Goal: Information Seeking & Learning: Check status

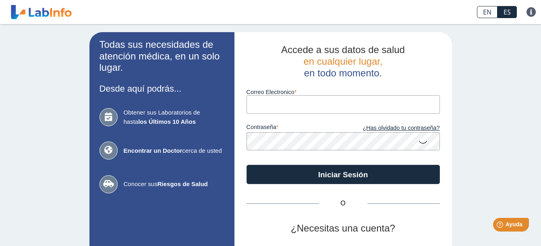
type input "dannycorreapr@gmail.com"
click at [420, 145] on icon at bounding box center [423, 142] width 10 height 16
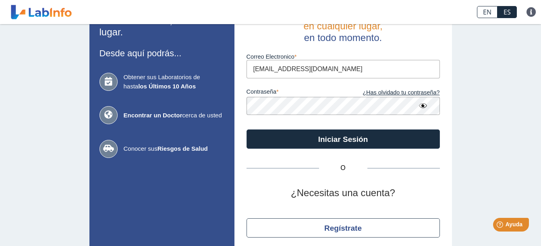
scroll to position [37, 0]
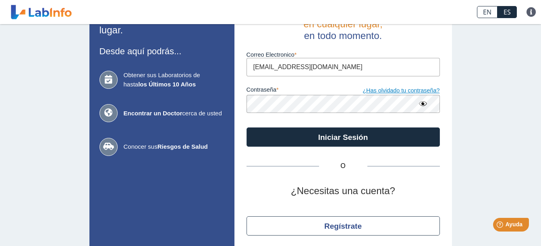
click at [399, 89] on link "¿Has olvidado tu contraseña?" at bounding box center [391, 91] width 97 height 9
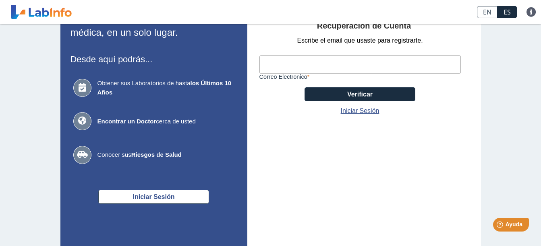
click at [320, 63] on input "Correo Electronico" at bounding box center [359, 65] width 201 height 18
type input "[EMAIL_ADDRESS][DOMAIN_NAME]"
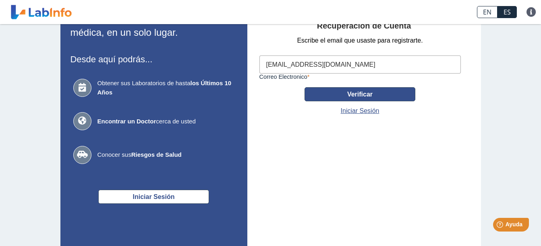
click at [336, 99] on button "Verificar" at bounding box center [359, 94] width 111 height 14
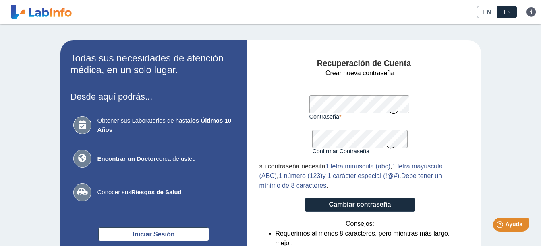
click at [438, 127] on form "Crear nueva contraseña Contraseña Una contraseña válida es requerida Confirmar …" at bounding box center [359, 184] width 201 height 233
click at [352, 205] on button "Cambiar contraseña" at bounding box center [359, 205] width 111 height 14
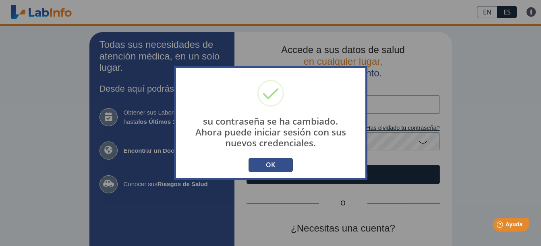
type input "dannycorreapr@gmail.com"
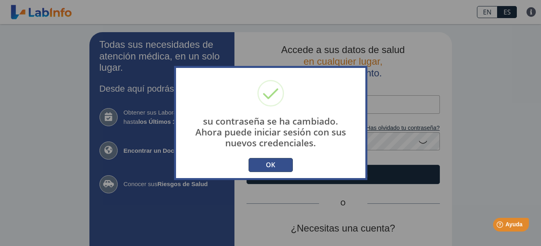
click at [269, 165] on button "OK" at bounding box center [270, 165] width 44 height 14
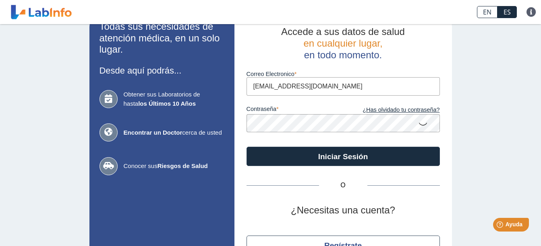
scroll to position [19, 0]
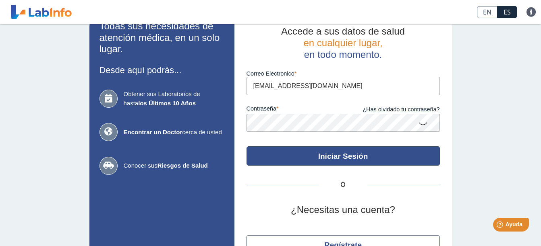
click at [357, 161] on button "Iniciar Sesión" at bounding box center [342, 156] width 193 height 19
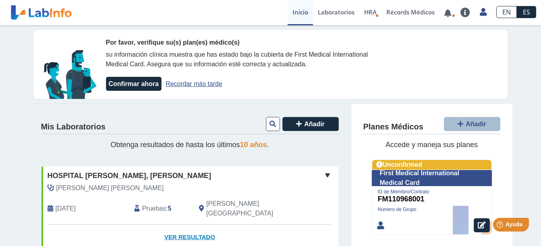
click at [178, 227] on link "Ver Resultado" at bounding box center [189, 237] width 297 height 25
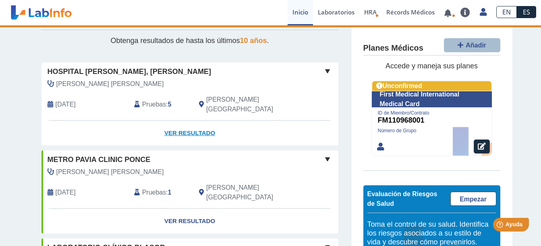
scroll to position [104, 0]
click at [185, 124] on link "Ver Resultado" at bounding box center [189, 133] width 297 height 25
click at [151, 100] on span "Pruebas" at bounding box center [154, 105] width 24 height 10
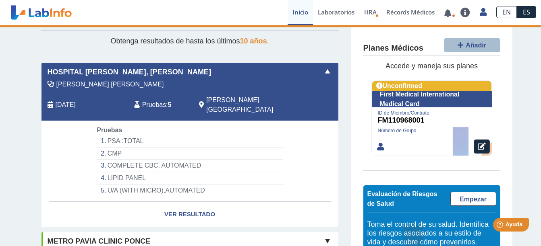
click at [151, 100] on span "Pruebas" at bounding box center [154, 105] width 24 height 10
click at [177, 202] on link "Ver Resultado" at bounding box center [189, 214] width 297 height 25
drag, startPoint x: 177, startPoint y: 201, endPoint x: 182, endPoint y: 205, distance: 6.6
click at [182, 205] on link "Ver Resultado" at bounding box center [189, 214] width 297 height 25
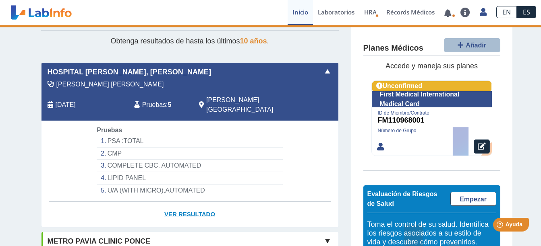
click at [323, 210] on link "Ver Resultado" at bounding box center [189, 214] width 297 height 25
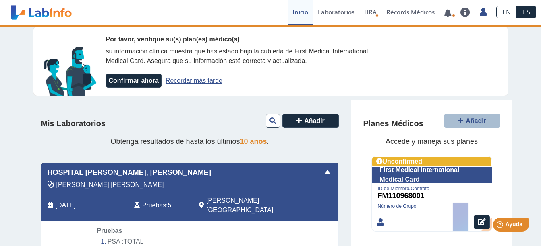
scroll to position [0, 0]
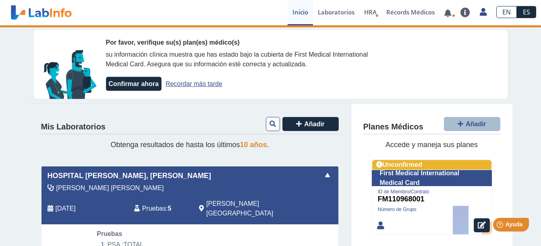
click at [74, 178] on span "Hospital [PERSON_NAME][GEOGRAPHIC_DATA]" at bounding box center [129, 176] width 163 height 11
click at [189, 82] on link "Recordar más tarde" at bounding box center [193, 84] width 57 height 7
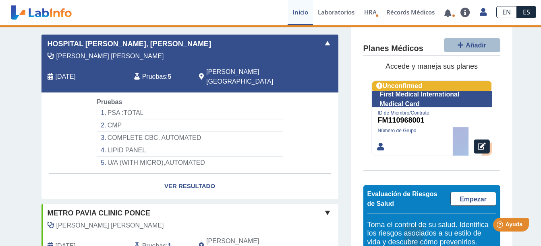
scroll to position [54, 0]
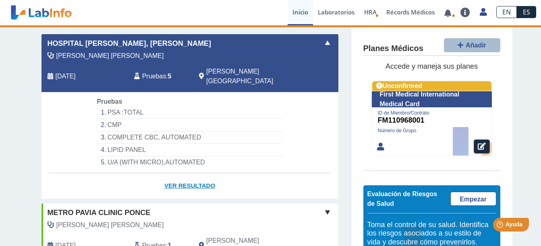
click at [186, 178] on link "Ver Resultado" at bounding box center [189, 186] width 297 height 25
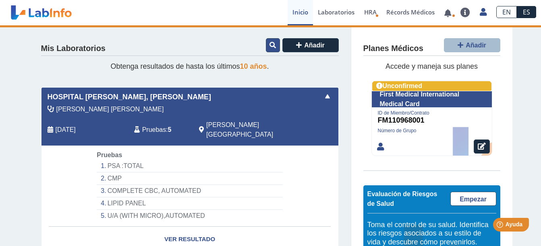
click at [269, 42] on icon at bounding box center [272, 45] width 6 height 6
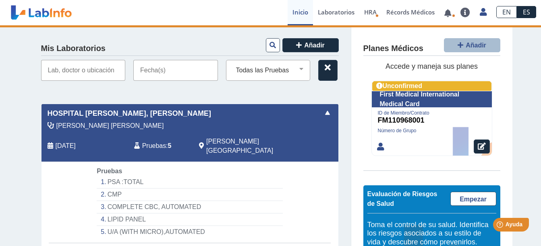
click at [164, 72] on input "text" at bounding box center [175, 70] width 85 height 21
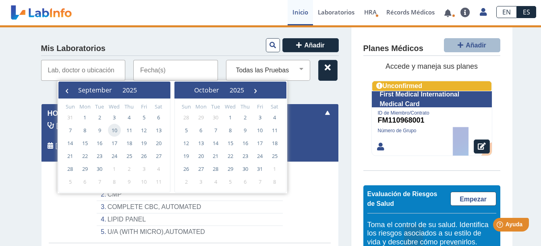
click at [112, 130] on span "10" at bounding box center [114, 130] width 13 height 13
type input "09/10/2025 - 09/10/2025"
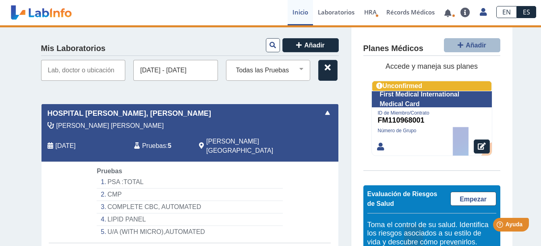
click at [112, 130] on span "[PERSON_NAME]" at bounding box center [110, 126] width 108 height 10
click at [289, 87] on div "Mis Laboratorios Añadir 09/10/2025 - 09/10/2025 Todas las Pruebas bmp cbc & dif…" at bounding box center [190, 166] width 322 height 282
click at [302, 72] on select "Todas las Pruebas bmp cbc & diff cbc with diff: automated cmp cmp externo compl…" at bounding box center [271, 70] width 77 height 10
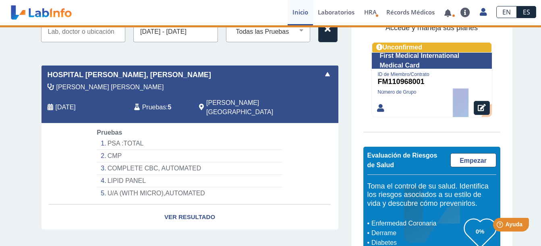
scroll to position [36, 0]
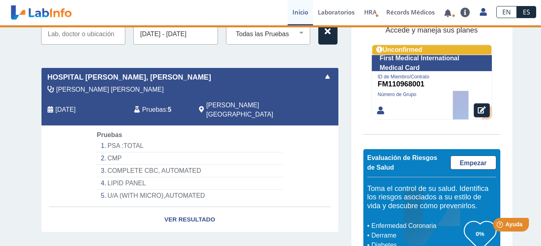
click at [324, 77] on span at bounding box center [328, 77] width 10 height 10
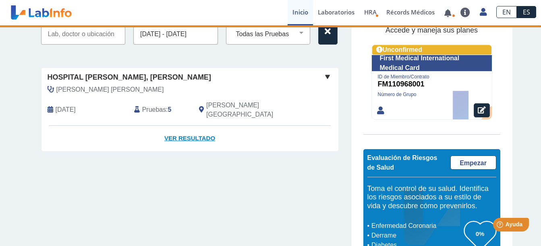
click at [192, 127] on link "Ver Resultado" at bounding box center [189, 138] width 297 height 25
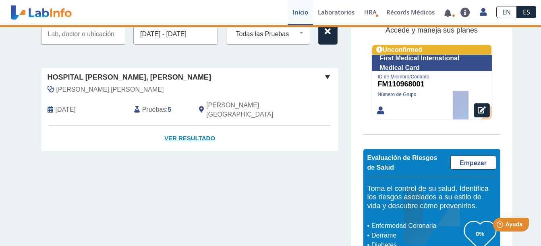
click at [192, 127] on link "Ver Resultado" at bounding box center [189, 138] width 297 height 25
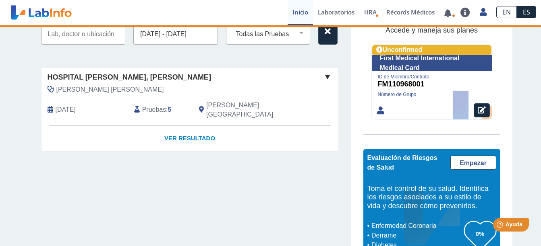
click at [192, 127] on link "Ver Resultado" at bounding box center [189, 138] width 297 height 25
click at [145, 105] on span "Pruebas" at bounding box center [154, 110] width 24 height 10
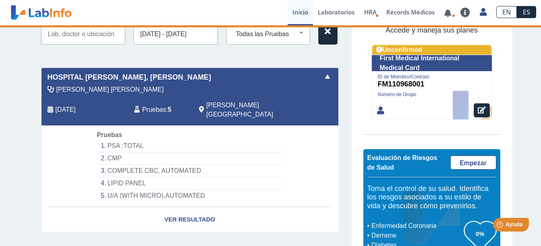
click at [116, 140] on li "PSA :TOTAL" at bounding box center [190, 146] width 186 height 12
click at [180, 208] on link "Ver Resultado" at bounding box center [189, 219] width 297 height 25
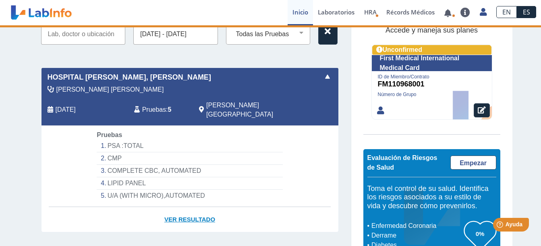
click at [180, 208] on link "Ver Resultado" at bounding box center [189, 219] width 297 height 25
click at [199, 210] on link "Ver Resultado" at bounding box center [189, 219] width 297 height 25
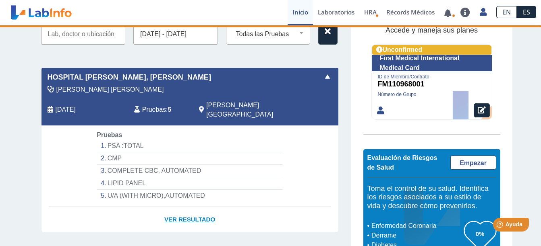
click at [199, 210] on link "Ver Resultado" at bounding box center [189, 219] width 297 height 25
click at [192, 208] on link "Ver Resultado" at bounding box center [189, 219] width 297 height 25
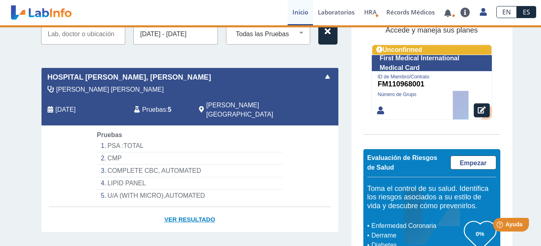
click at [192, 208] on link "Ver Resultado" at bounding box center [189, 219] width 297 height 25
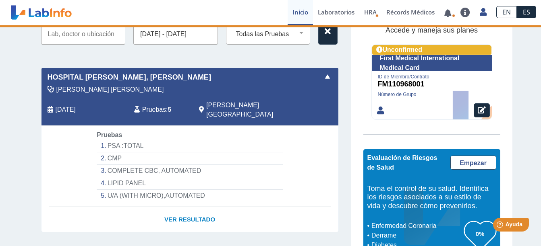
click at [192, 208] on link "Ver Resultado" at bounding box center [189, 219] width 297 height 25
click at [194, 211] on link "Ver Resultado" at bounding box center [189, 219] width 297 height 25
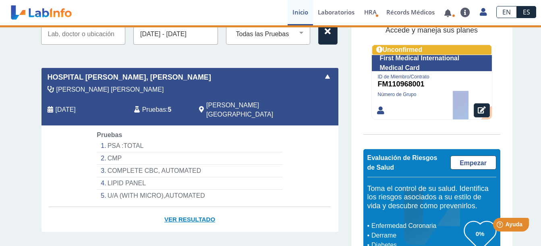
click at [194, 211] on link "Ver Resultado" at bounding box center [189, 219] width 297 height 25
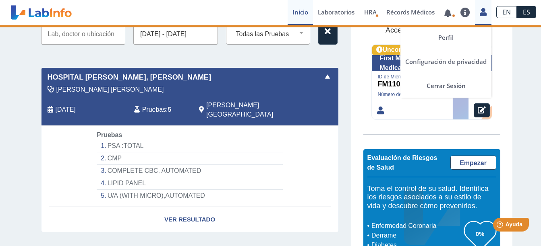
click at [484, 10] on icon at bounding box center [483, 12] width 7 height 6
click at [448, 83] on link "Cerrar Sesión" at bounding box center [445, 86] width 91 height 24
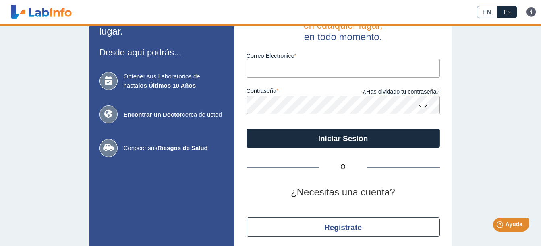
type input "dannycorreapr@gmail.com"
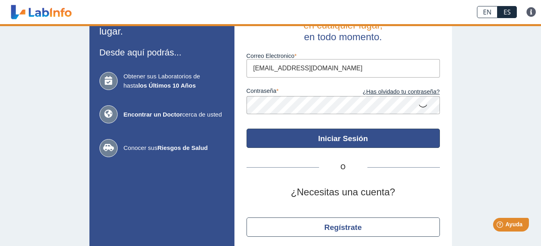
click at [345, 143] on button "Iniciar Sesión" at bounding box center [342, 138] width 193 height 19
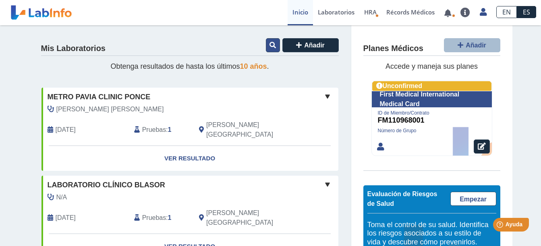
click at [269, 47] on icon at bounding box center [272, 45] width 6 height 6
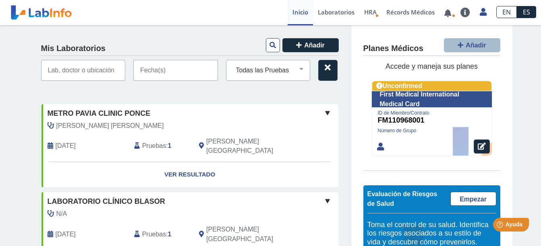
click at [163, 70] on input "text" at bounding box center [175, 70] width 85 height 21
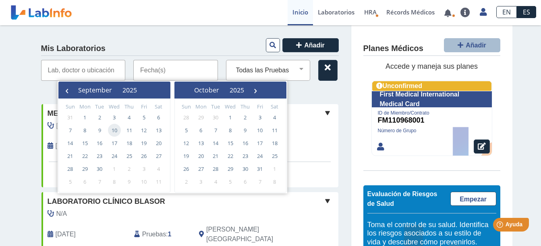
click at [114, 128] on span "10" at bounding box center [114, 130] width 13 height 13
type input "09/10/2025 - 09/10/2025"
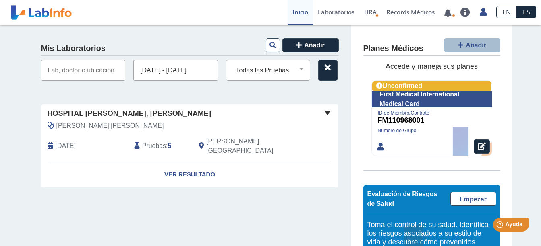
click at [114, 128] on span "[PERSON_NAME]" at bounding box center [110, 126] width 108 height 10
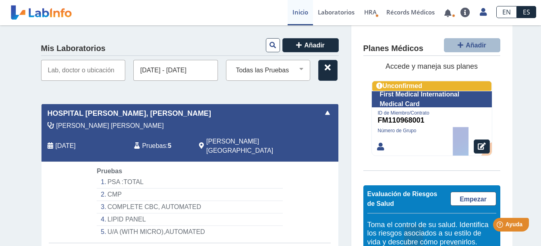
drag, startPoint x: 114, startPoint y: 128, endPoint x: 199, endPoint y: 120, distance: 85.3
click at [199, 120] on div "Hospital Dr. Pila, Ponce Santana Paracchini, Adrian Sep 10, 2025 Pruebas : 5 Po…" at bounding box center [189, 133] width 297 height 58
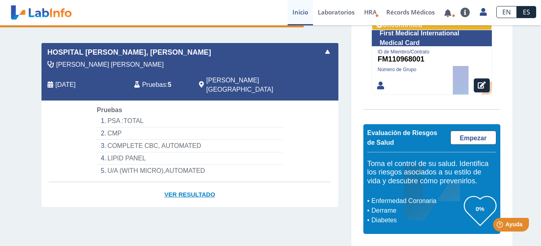
click at [202, 183] on link "Ver Resultado" at bounding box center [189, 194] width 297 height 25
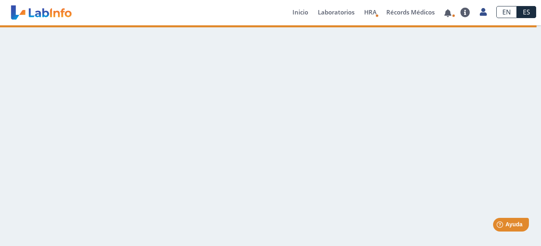
click at [321, 84] on main at bounding box center [270, 135] width 541 height 221
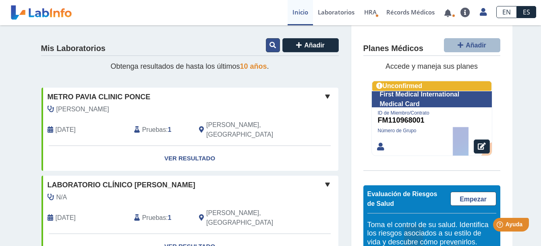
click at [269, 47] on icon at bounding box center [272, 45] width 6 height 6
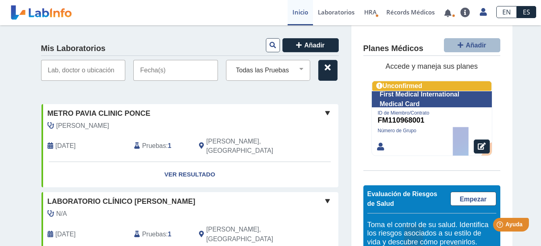
click at [62, 71] on input "text" at bounding box center [83, 70] width 85 height 21
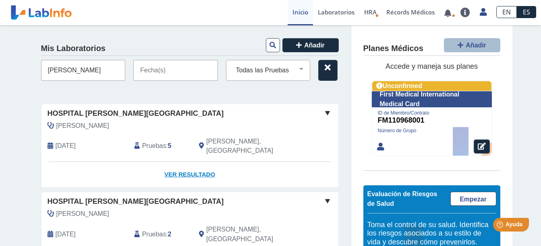
type input "[PERSON_NAME]"
click at [203, 164] on link "Ver Resultado" at bounding box center [189, 174] width 297 height 25
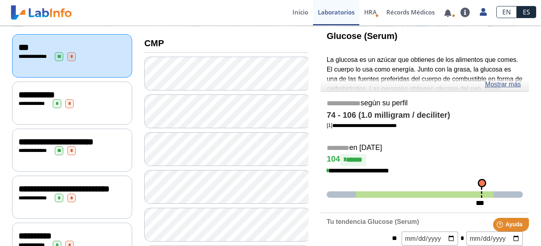
scroll to position [91, 0]
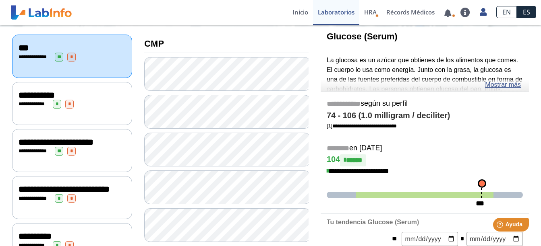
click at [81, 89] on div "**********" at bounding box center [72, 103] width 120 height 43
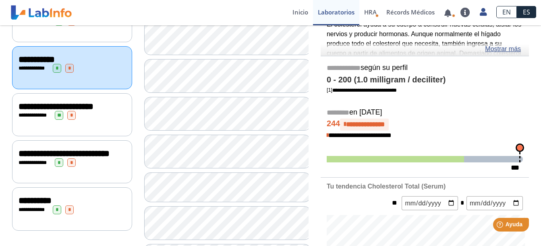
scroll to position [127, 0]
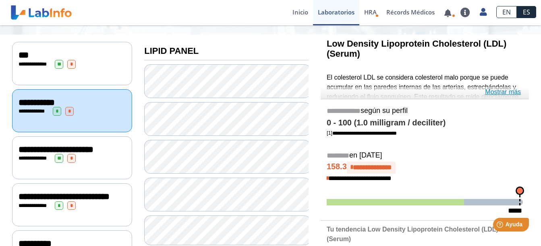
scroll to position [83, 0]
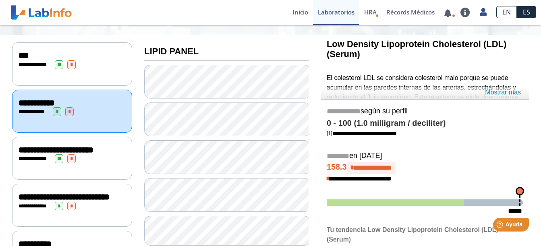
click at [491, 93] on link "Mostrar más" at bounding box center [503, 93] width 36 height 10
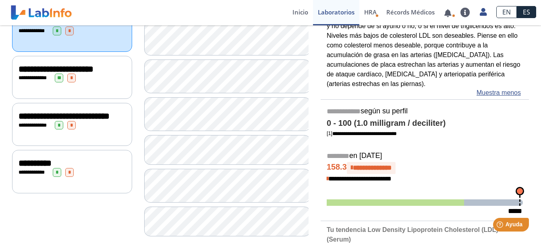
scroll to position [165, 0]
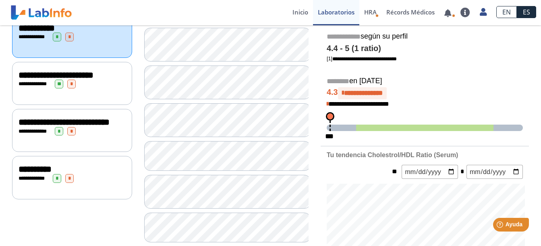
scroll to position [159, 0]
click at [82, 183] on div "**********" at bounding box center [72, 178] width 107 height 9
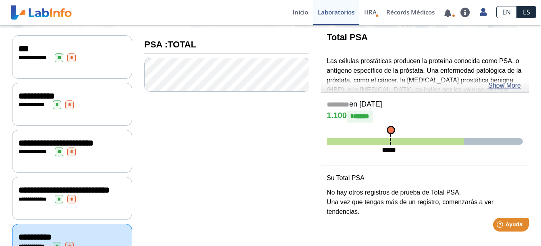
scroll to position [90, 0]
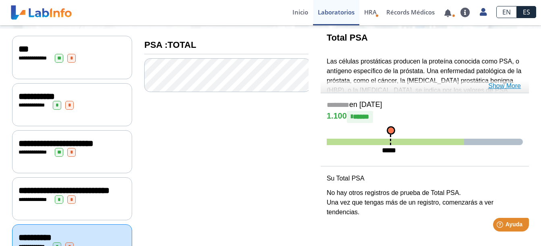
click at [505, 83] on link "Show More" at bounding box center [504, 86] width 33 height 10
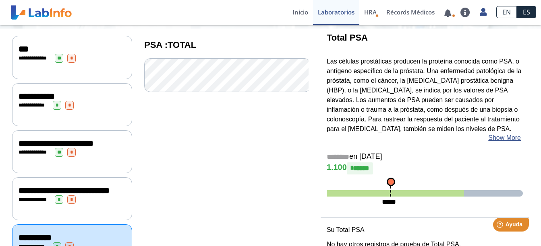
click at [95, 143] on div "**********" at bounding box center [72, 144] width 107 height 10
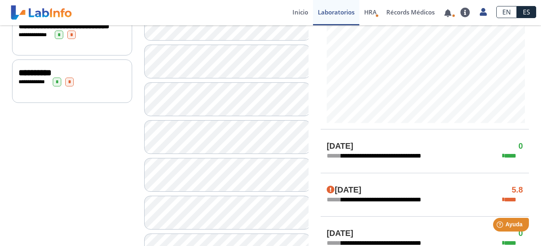
scroll to position [258, 0]
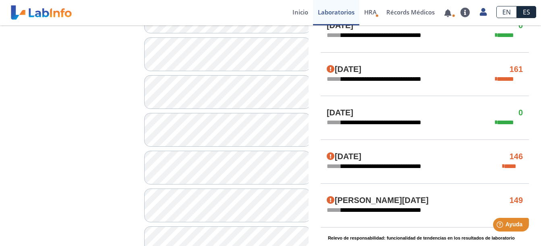
scroll to position [376, 0]
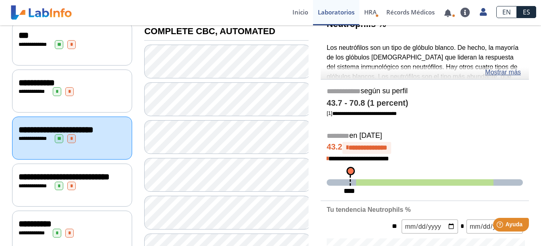
scroll to position [101, 0]
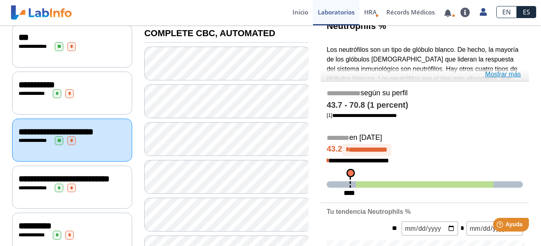
click at [502, 73] on link "Mostrar más" at bounding box center [503, 75] width 36 height 10
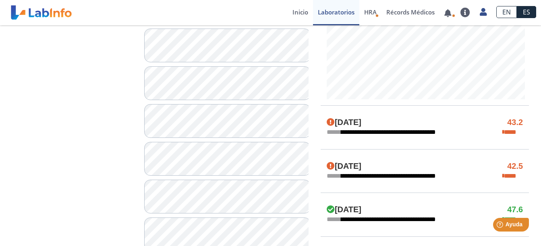
scroll to position [423, 0]
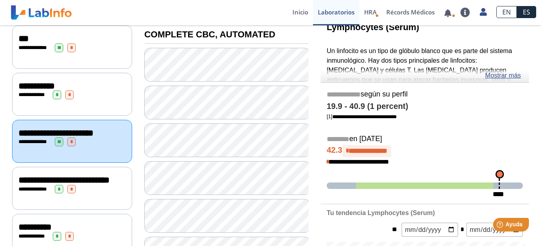
scroll to position [100, 0]
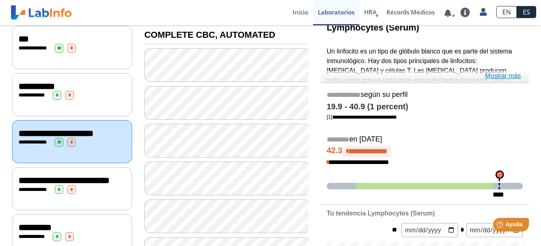
click at [497, 73] on link "Mostrar más" at bounding box center [503, 76] width 36 height 10
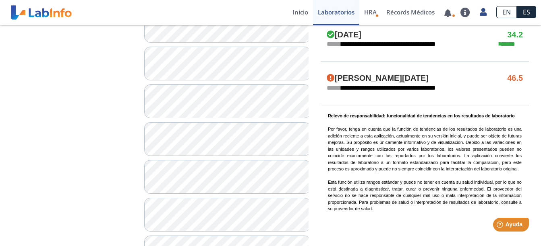
scroll to position [594, 0]
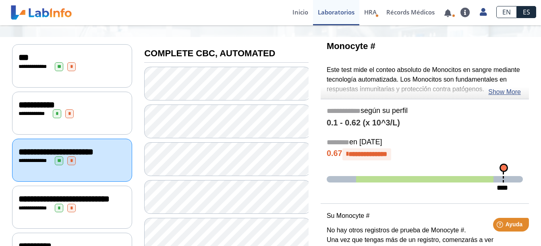
scroll to position [81, 0]
click at [506, 89] on link "Show More" at bounding box center [504, 93] width 33 height 10
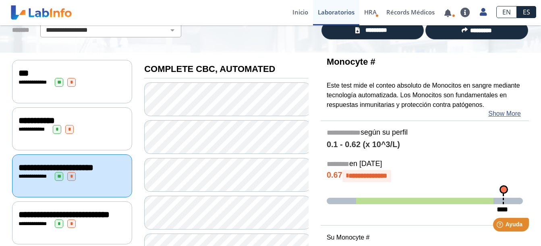
scroll to position [95, 0]
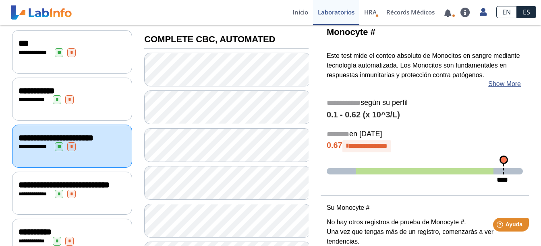
click at [105, 190] on div "**********" at bounding box center [72, 185] width 107 height 10
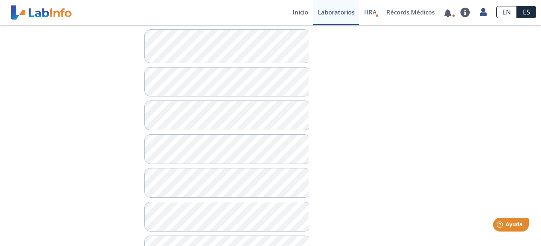
scroll to position [432, 0]
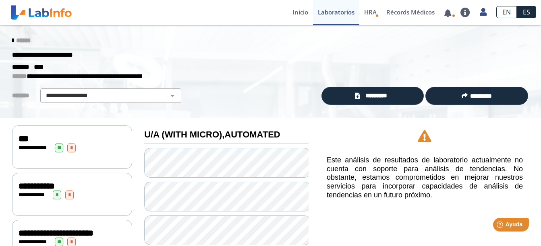
click at [92, 148] on div "**********" at bounding box center [72, 148] width 107 height 9
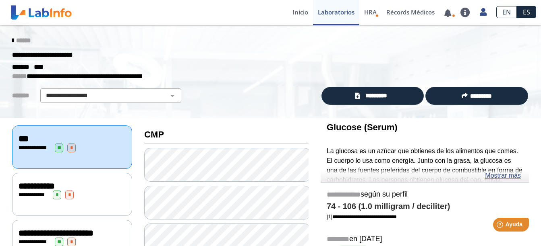
click at [89, 194] on div "**********" at bounding box center [72, 195] width 107 height 9
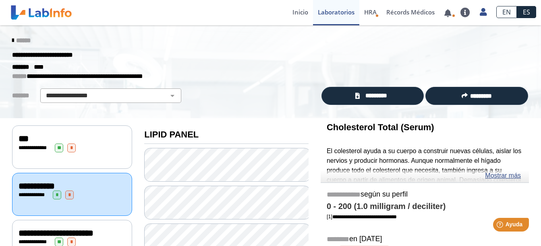
click at [104, 234] on div "**********" at bounding box center [72, 234] width 107 height 10
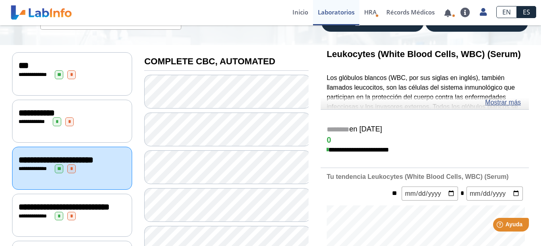
scroll to position [74, 0]
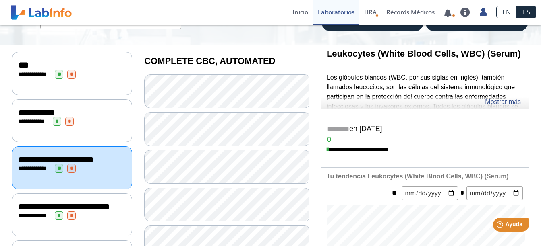
click at [108, 212] on div "**********" at bounding box center [72, 207] width 107 height 10
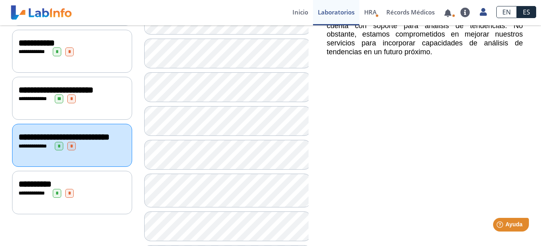
scroll to position [144, 0]
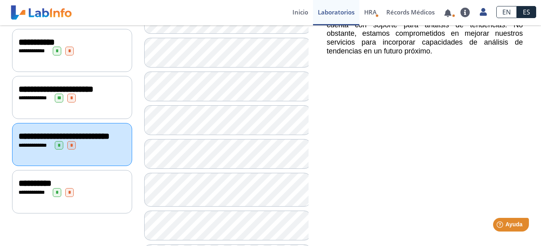
click at [110, 197] on div "**********" at bounding box center [72, 192] width 107 height 9
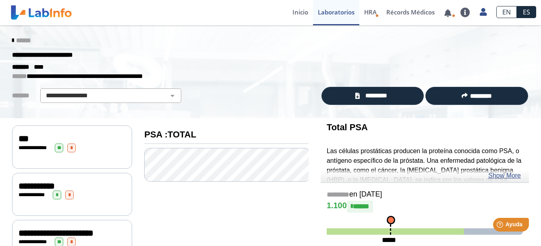
click at [91, 188] on div "**********" at bounding box center [72, 187] width 107 height 10
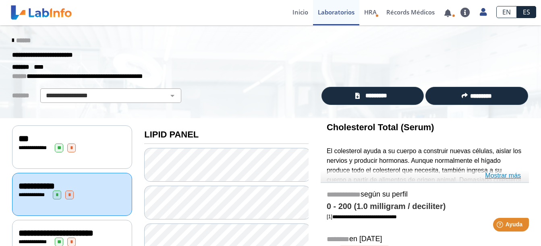
click at [500, 177] on link "Mostrar más" at bounding box center [503, 176] width 36 height 10
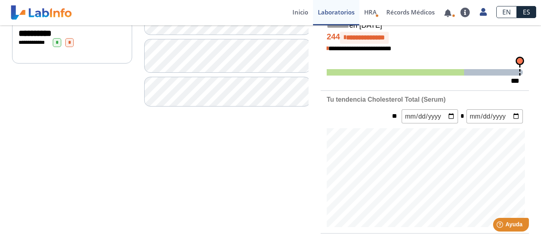
scroll to position [295, 0]
drag, startPoint x: 425, startPoint y: 181, endPoint x: 283, endPoint y: 178, distance: 142.6
click at [283, 178] on div "**********" at bounding box center [226, 150] width 176 height 653
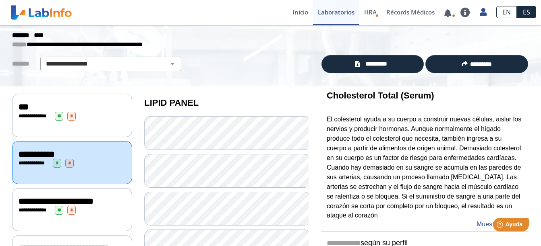
scroll to position [32, 0]
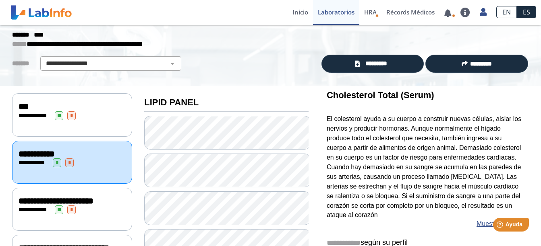
click at [102, 124] on div "**********" at bounding box center [72, 114] width 120 height 43
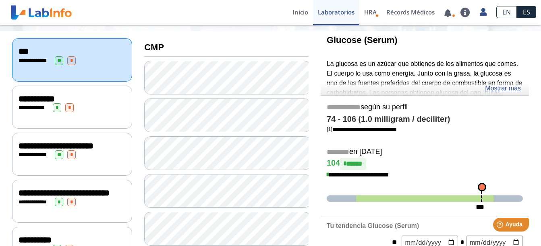
scroll to position [88, 0]
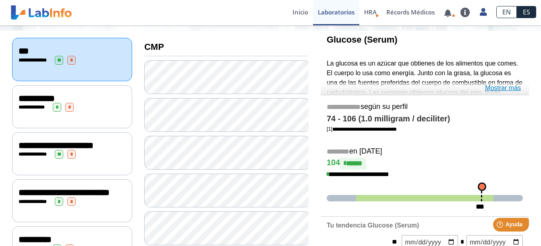
click at [494, 91] on link "Mostrar más" at bounding box center [503, 88] width 36 height 10
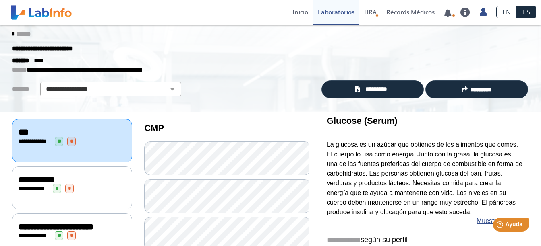
scroll to position [0, 0]
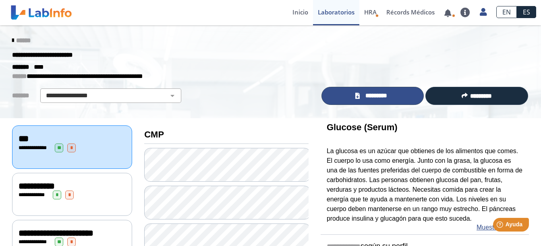
click at [355, 95] on icon at bounding box center [357, 96] width 4 height 6
